Goal: Check status: Check status

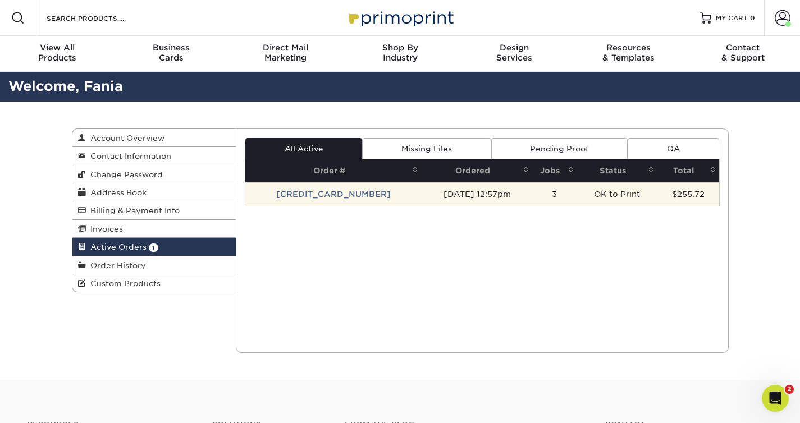
click at [322, 195] on td "25109-125787-37772" at bounding box center [333, 194] width 176 height 24
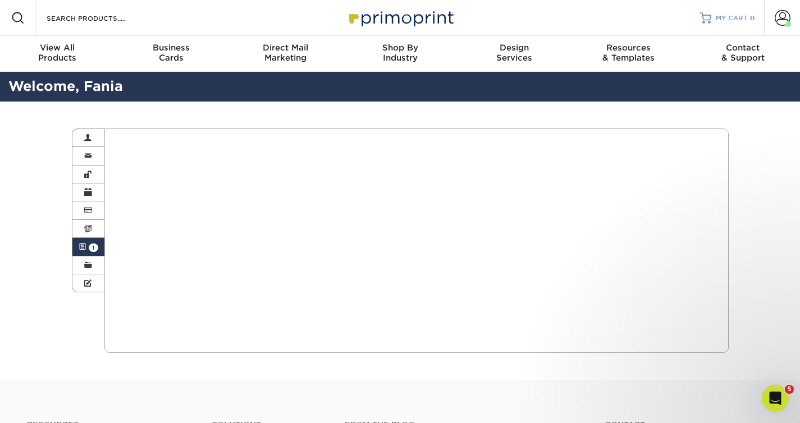
click at [744, 22] on span "MY CART" at bounding box center [732, 18] width 32 height 10
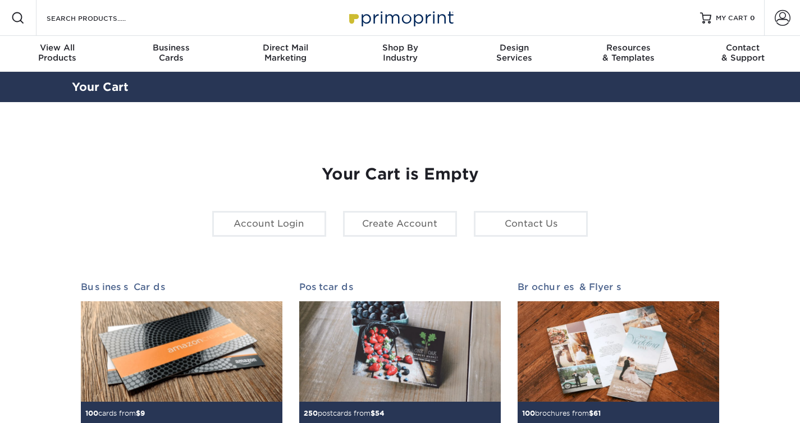
click at [793, 21] on link "Account" at bounding box center [782, 18] width 36 height 36
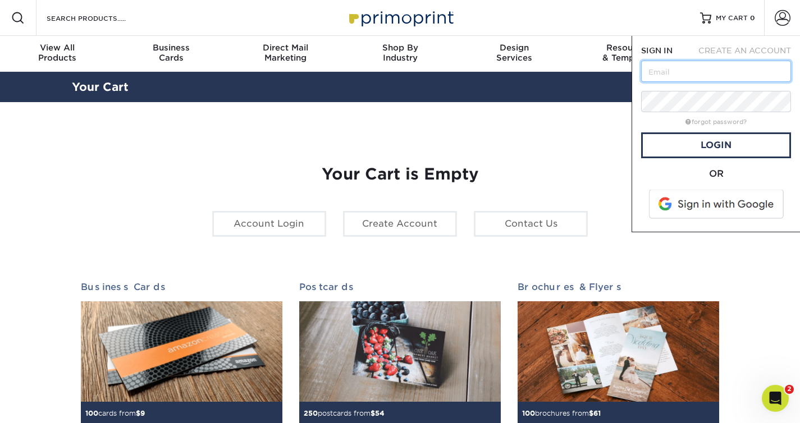
click at [662, 67] on input "text" at bounding box center [716, 71] width 150 height 21
type input "[EMAIL_ADDRESS][DOMAIN_NAME]"
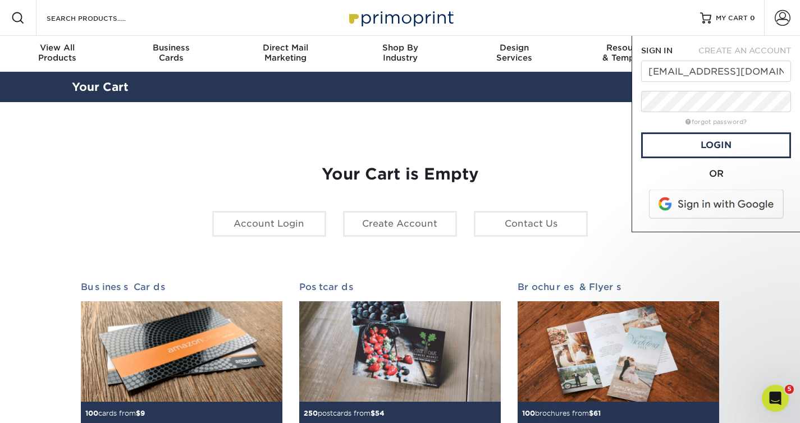
click at [703, 210] on span at bounding box center [716, 204] width 143 height 29
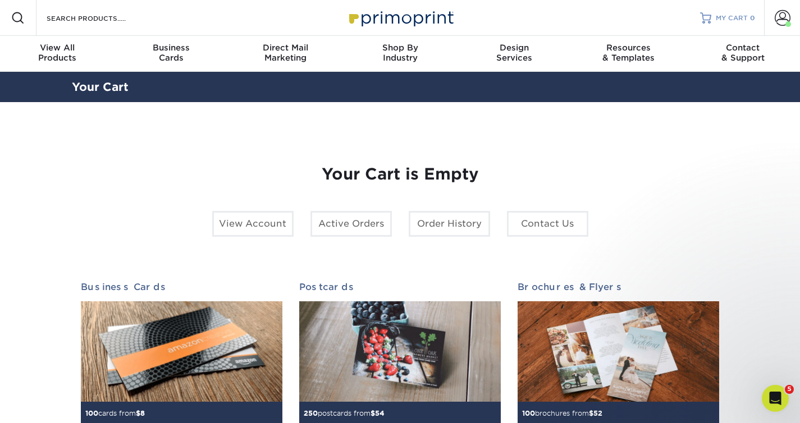
click at [734, 19] on span "MY CART" at bounding box center [732, 18] width 32 height 10
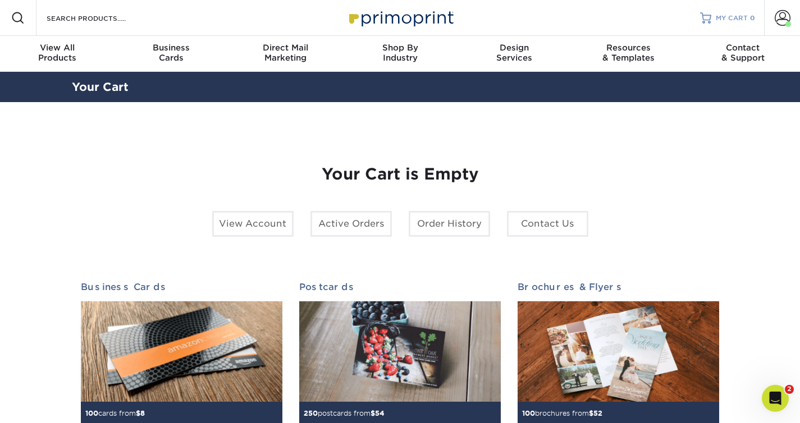
click at [737, 18] on span "MY CART" at bounding box center [732, 18] width 32 height 10
click at [779, 17] on span at bounding box center [782, 18] width 16 height 16
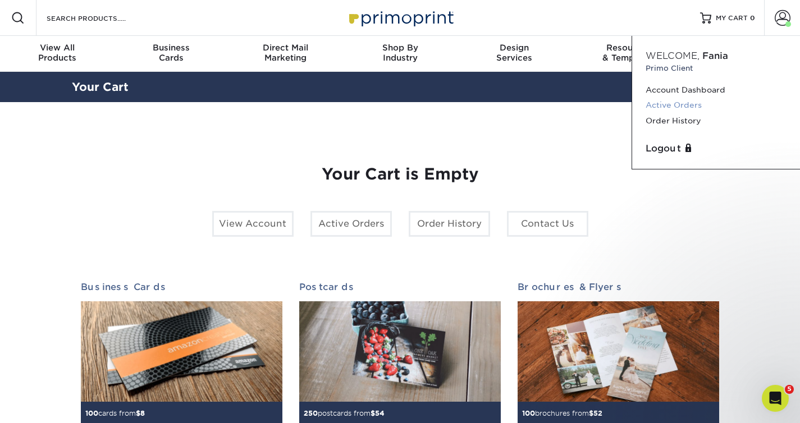
click at [682, 102] on link "Active Orders" at bounding box center [715, 105] width 141 height 15
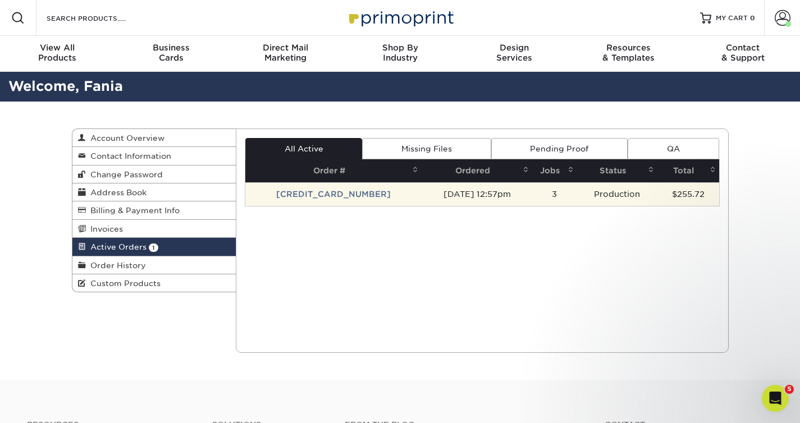
click at [325, 197] on td "[CREDIT_CARD_NUMBER]" at bounding box center [333, 194] width 176 height 24
